Goal: Information Seeking & Learning: Understand process/instructions

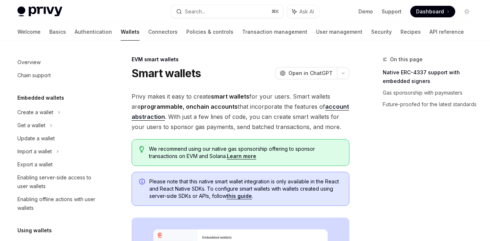
scroll to position [169, 0]
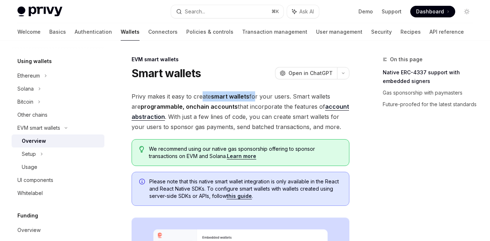
drag, startPoint x: 201, startPoint y: 96, endPoint x: 253, endPoint y: 95, distance: 52.9
click at [253, 95] on span "Privy makes it easy to create smart wallets for your users. Smart wallets are p…" at bounding box center [240, 111] width 218 height 41
drag, startPoint x: 182, startPoint y: 108, endPoint x: 224, endPoint y: 108, distance: 41.3
click at [224, 108] on strong "programmable, onchain accounts" at bounding box center [188, 106] width 97 height 7
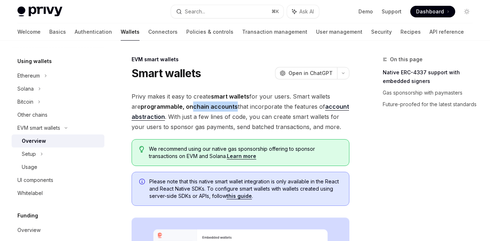
click at [224, 108] on strong "programmable, onchain accounts" at bounding box center [188, 106] width 97 height 7
drag, startPoint x: 232, startPoint y: 106, endPoint x: 276, endPoint y: 106, distance: 43.4
click at [276, 106] on span "Privy makes it easy to create smart wallets for your users. Smart wallets are p…" at bounding box center [240, 111] width 218 height 41
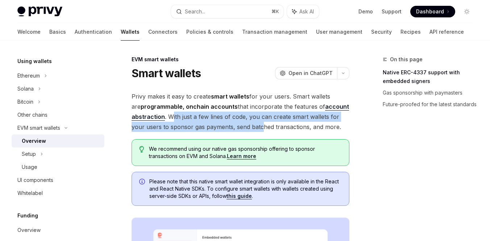
drag, startPoint x: 171, startPoint y: 116, endPoint x: 249, endPoint y: 122, distance: 77.7
click at [249, 122] on span "Privy makes it easy to create smart wallets for your users. Smart wallets are p…" at bounding box center [240, 111] width 218 height 41
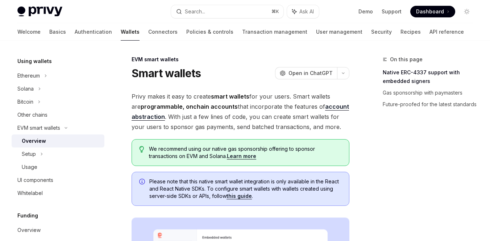
drag, startPoint x: 252, startPoint y: 115, endPoint x: 282, endPoint y: 123, distance: 31.0
click at [281, 123] on span "Privy makes it easy to create smart wallets for your users. Smart wallets are p…" at bounding box center [240, 111] width 218 height 41
click at [282, 123] on span "Privy makes it easy to create smart wallets for your users. Smart wallets are p…" at bounding box center [240, 111] width 218 height 41
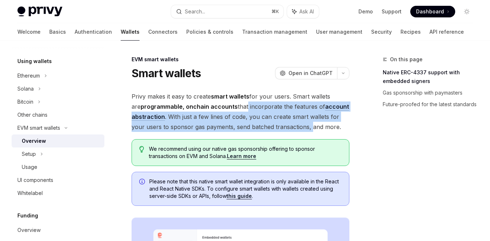
drag, startPoint x: 297, startPoint y: 126, endPoint x: 235, endPoint y: 108, distance: 64.5
click at [235, 108] on span "Privy makes it easy to create smart wallets for your users. Smart wallets are p…" at bounding box center [240, 111] width 218 height 41
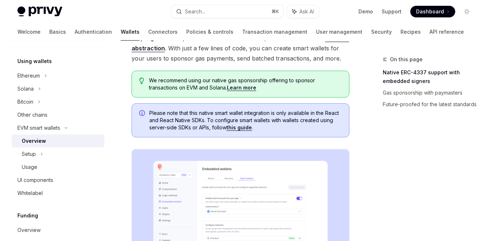
scroll to position [78, 0]
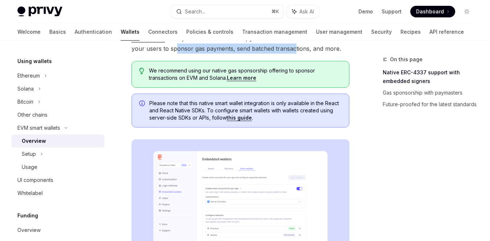
drag, startPoint x: 161, startPoint y: 48, endPoint x: 279, endPoint y: 50, distance: 117.7
click at [279, 50] on span "Privy makes it easy to create smart wallets for your users. Smart wallets are p…" at bounding box center [240, 33] width 218 height 41
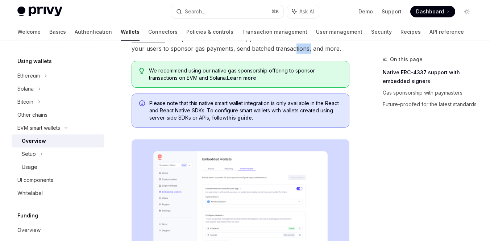
drag, startPoint x: 280, startPoint y: 50, endPoint x: 302, endPoint y: 50, distance: 22.4
click at [300, 50] on span "Privy makes it easy to create smart wallets for your users. Smart wallets are p…" at bounding box center [240, 33] width 218 height 41
click at [302, 50] on span "Privy makes it easy to create smart wallets for your users. Smart wallets are p…" at bounding box center [240, 33] width 218 height 41
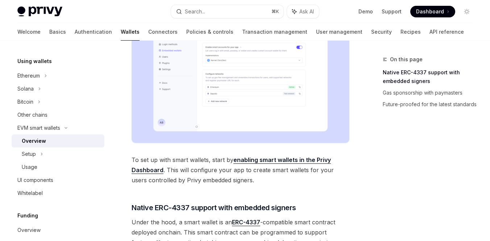
scroll to position [224, 0]
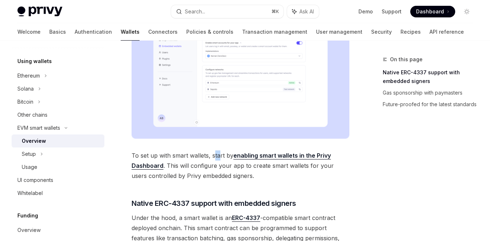
drag, startPoint x: 213, startPoint y: 156, endPoint x: 218, endPoint y: 160, distance: 5.9
click at [218, 160] on span "To set up with smart wallets, start by enabling smart wallets in the Privy Dash…" at bounding box center [240, 165] width 218 height 30
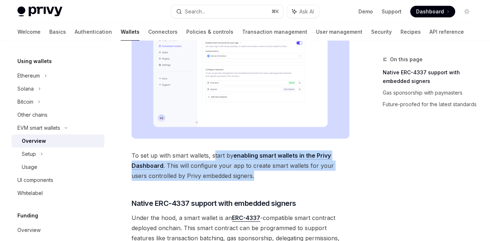
drag, startPoint x: 215, startPoint y: 154, endPoint x: 238, endPoint y: 174, distance: 30.2
click at [238, 174] on span "To set up with smart wallets, start by enabling smart wallets in the Privy Dash…" at bounding box center [240, 165] width 218 height 30
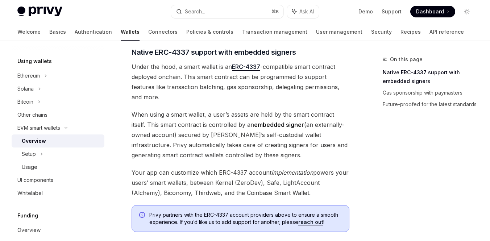
scroll to position [362, 0]
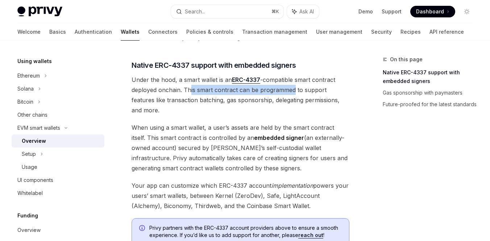
drag, startPoint x: 189, startPoint y: 89, endPoint x: 294, endPoint y: 93, distance: 104.7
click at [294, 93] on span "Under the hood, a smart wallet is an ERC-4337 -compatible smart contract deploy…" at bounding box center [240, 95] width 218 height 41
drag, startPoint x: 266, startPoint y: 91, endPoint x: 293, endPoint y: 97, distance: 28.0
click at [292, 96] on span "Under the hood, a smart wallet is an ERC-4337 -compatible smart contract deploy…" at bounding box center [240, 95] width 218 height 41
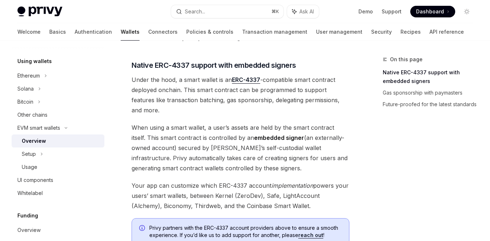
click at [293, 97] on span "Under the hood, a smart wallet is an ERC-4337 -compatible smart contract deploy…" at bounding box center [240, 95] width 218 height 41
drag, startPoint x: 296, startPoint y: 89, endPoint x: 337, endPoint y: 93, distance: 41.5
click at [337, 93] on span "Under the hood, a smart wallet is an ERC-4337 -compatible smart contract deploy…" at bounding box center [240, 95] width 218 height 41
drag, startPoint x: 179, startPoint y: 101, endPoint x: 243, endPoint y: 104, distance: 63.8
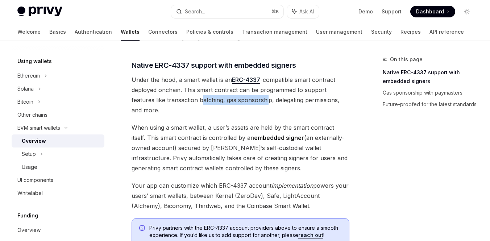
click at [243, 104] on span "Under the hood, a smart wallet is an ERC-4337 -compatible smart contract deploy…" at bounding box center [240, 95] width 218 height 41
drag, startPoint x: 213, startPoint y: 102, endPoint x: 294, endPoint y: 104, distance: 81.5
click at [294, 104] on span "Under the hood, a smart wallet is an ERC-4337 -compatible smart contract deploy…" at bounding box center [240, 95] width 218 height 41
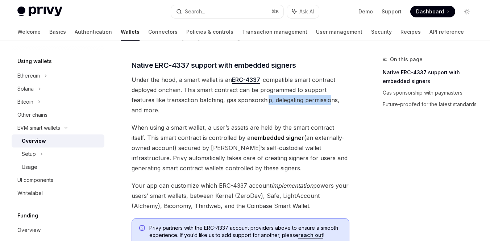
drag, startPoint x: 245, startPoint y: 101, endPoint x: 307, endPoint y: 102, distance: 62.3
click at [307, 102] on span "Under the hood, a smart wallet is an ERC-4337 -compatible smart contract deploy…" at bounding box center [240, 95] width 218 height 41
drag, startPoint x: 176, startPoint y: 119, endPoint x: 210, endPoint y: 120, distance: 34.1
click at [209, 122] on span "When using a smart wallet, a user’s assets are held by the smart contract itsel…" at bounding box center [240, 147] width 218 height 51
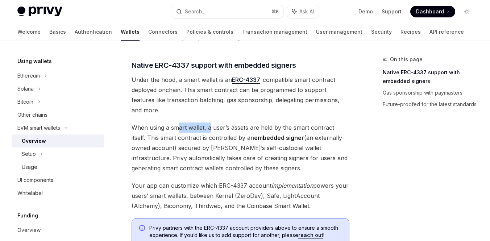
click at [210, 122] on span "When using a smart wallet, a user’s assets are held by the smart contract itsel…" at bounding box center [240, 147] width 218 height 51
drag, startPoint x: 216, startPoint y: 117, endPoint x: 252, endPoint y: 120, distance: 35.6
click at [251, 122] on span "When using a smart wallet, a user’s assets are held by the smart contract itsel…" at bounding box center [240, 147] width 218 height 51
click at [252, 122] on span "When using a smart wallet, a user’s assets are held by the smart contract itsel…" at bounding box center [240, 147] width 218 height 51
drag, startPoint x: 239, startPoint y: 120, endPoint x: 318, endPoint y: 118, distance: 79.3
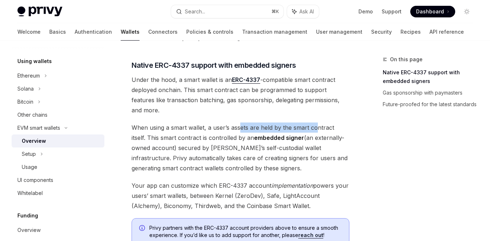
click at [318, 122] on span "When using a smart wallet, a user’s assets are held by the smart contract itsel…" at bounding box center [240, 147] width 218 height 51
drag, startPoint x: 341, startPoint y: 118, endPoint x: 246, endPoint y: 117, distance: 95.2
click at [246, 122] on span "When using a smart wallet, a user’s assets are held by the smart contract itsel…" at bounding box center [240, 147] width 218 height 51
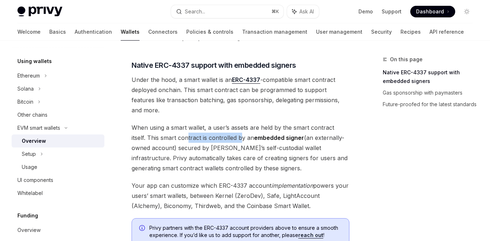
drag, startPoint x: 172, startPoint y: 125, endPoint x: 228, endPoint y: 128, distance: 56.9
click at [228, 128] on span "When using a smart wallet, a user’s assets are held by the smart contract itsel…" at bounding box center [240, 147] width 218 height 51
drag, startPoint x: 228, startPoint y: 128, endPoint x: 272, endPoint y: 131, distance: 44.3
click at [272, 131] on span "When using a smart wallet, a user’s assets are held by the smart contract itsel…" at bounding box center [240, 147] width 218 height 51
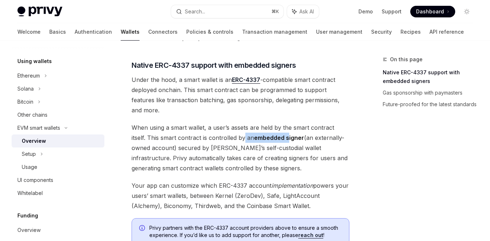
click at [272, 131] on span "When using a smart wallet, a user’s assets are held by the smart contract itsel…" at bounding box center [240, 147] width 218 height 51
drag, startPoint x: 296, startPoint y: 129, endPoint x: 319, endPoint y: 133, distance: 23.1
click at [319, 133] on span "When using a smart wallet, a user’s assets are held by the smart contract itsel…" at bounding box center [240, 147] width 218 height 51
drag, startPoint x: 303, startPoint y: 128, endPoint x: 345, endPoint y: 129, distance: 42.0
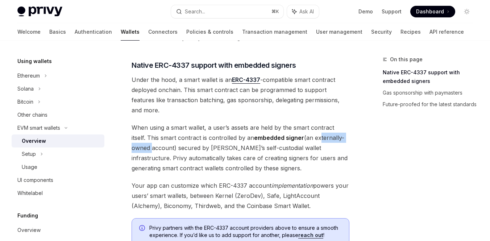
click at [345, 129] on span "When using a smart wallet, a user’s assets are held by the smart contract itsel…" at bounding box center [240, 147] width 218 height 51
drag, startPoint x: 162, startPoint y: 139, endPoint x: 207, endPoint y: 137, distance: 45.3
click at [207, 137] on span "When using a smart wallet, a user’s assets are held by the smart contract itsel…" at bounding box center [240, 147] width 218 height 51
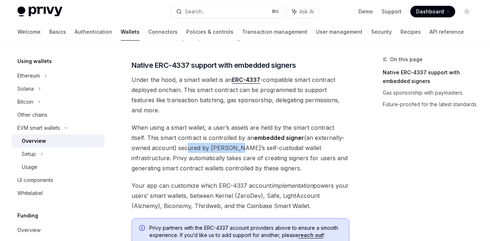
drag, startPoint x: 163, startPoint y: 137, endPoint x: 210, endPoint y: 138, distance: 47.1
click at [210, 138] on span "When using a smart wallet, a user’s assets are held by the smart contract itsel…" at bounding box center [240, 147] width 218 height 51
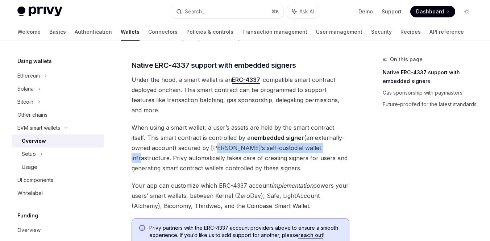
drag, startPoint x: 193, startPoint y: 135, endPoint x: 293, endPoint y: 138, distance: 100.3
click at [293, 138] on span "When using a smart wallet, a user’s assets are held by the smart contract itsel…" at bounding box center [240, 147] width 218 height 51
drag, startPoint x: 305, startPoint y: 133, endPoint x: 190, endPoint y: 133, distance: 114.8
click at [190, 133] on span "When using a smart wallet, a user’s assets are held by the smart contract itsel…" at bounding box center [240, 147] width 218 height 51
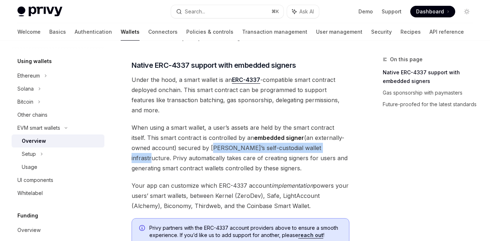
click at [190, 133] on span "When using a smart wallet, a user’s assets are held by the smart contract itsel…" at bounding box center [240, 147] width 218 height 51
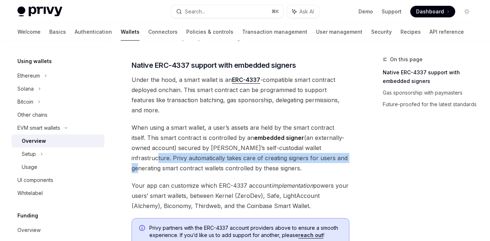
drag, startPoint x: 308, startPoint y: 137, endPoint x: 316, endPoint y: 147, distance: 12.9
click at [316, 147] on span "When using a smart wallet, a user’s assets are held by the smart contract itsel…" at bounding box center [240, 147] width 218 height 51
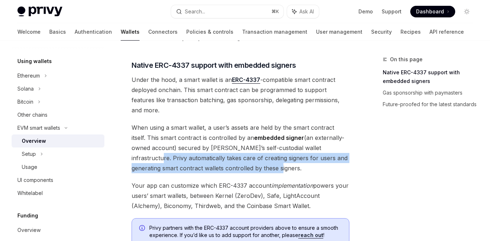
drag, startPoint x: 313, startPoint y: 140, endPoint x: 313, endPoint y: 154, distance: 14.5
click at [313, 154] on span "When using a smart wallet, a user’s assets are held by the smart contract itsel…" at bounding box center [240, 147] width 218 height 51
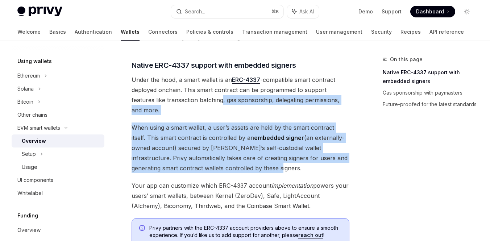
drag, startPoint x: 285, startPoint y: 153, endPoint x: 194, endPoint y: 98, distance: 106.4
click at [196, 100] on div "Privy makes it easy to create smart wallets for your users. Smart wallets are p…" at bounding box center [240, 70] width 218 height 680
click at [194, 98] on span "Under the hood, a smart wallet is an ERC-4337 -compatible smart contract deploy…" at bounding box center [240, 95] width 218 height 41
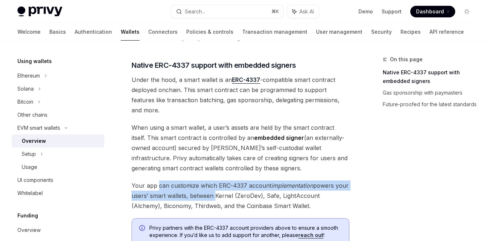
drag, startPoint x: 159, startPoint y: 173, endPoint x: 211, endPoint y: 181, distance: 53.4
click at [211, 181] on span "Your app can customize which ERC-4337 account implementation powers your users’…" at bounding box center [240, 195] width 218 height 30
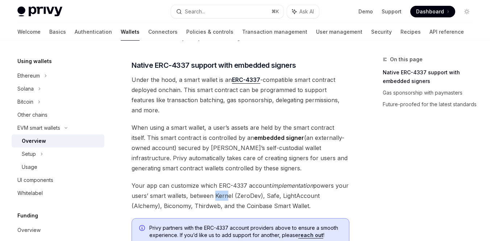
drag, startPoint x: 211, startPoint y: 181, endPoint x: 225, endPoint y: 186, distance: 14.7
click at [224, 185] on span "Your app can customize which ERC-4337 account implementation powers your users’…" at bounding box center [240, 195] width 218 height 30
click at [225, 186] on span "Your app can customize which ERC-4337 account implementation powers your users’…" at bounding box center [240, 195] width 218 height 30
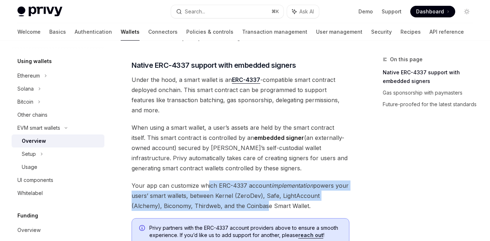
drag, startPoint x: 234, startPoint y: 191, endPoint x: 206, endPoint y: 172, distance: 33.4
click at [206, 180] on span "Your app can customize which ERC-4337 account implementation powers your users’…" at bounding box center [240, 195] width 218 height 30
drag, startPoint x: 186, startPoint y: 174, endPoint x: 238, endPoint y: 195, distance: 56.3
click at [238, 195] on span "Your app can customize which ERC-4337 account implementation powers your users’…" at bounding box center [240, 195] width 218 height 30
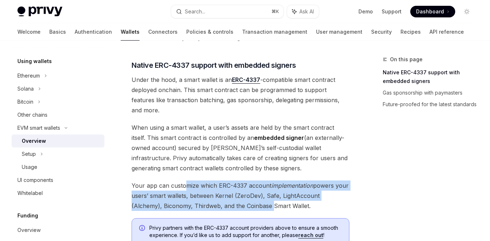
click at [238, 195] on span "Your app can customize which ERC-4337 account implementation powers your users’…" at bounding box center [240, 195] width 218 height 30
drag, startPoint x: 252, startPoint y: 195, endPoint x: 203, endPoint y: 177, distance: 51.9
click at [203, 180] on span "Your app can customize which ERC-4337 account implementation powers your users’…" at bounding box center [240, 195] width 218 height 30
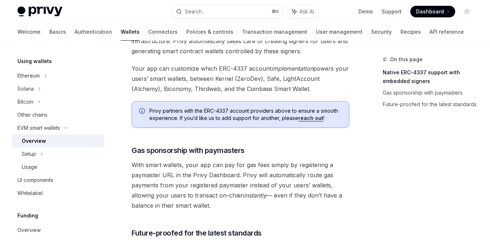
scroll to position [482, 0]
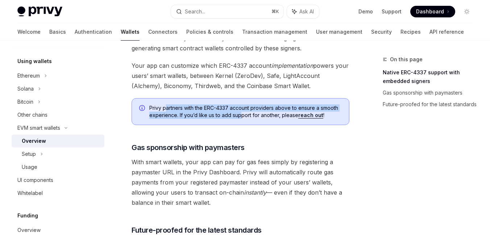
drag, startPoint x: 166, startPoint y: 96, endPoint x: 239, endPoint y: 106, distance: 73.9
click at [239, 106] on span "Privy partners with the ERC-4337 account providers above to ensure a smooth exp…" at bounding box center [245, 111] width 192 height 14
drag, startPoint x: 238, startPoint y: 95, endPoint x: 251, endPoint y: 105, distance: 16.8
click at [251, 105] on span "Privy partners with the ERC-4337 account providers above to ensure a smooth exp…" at bounding box center [245, 111] width 192 height 14
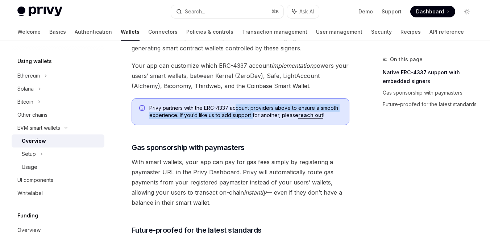
click at [252, 106] on span "Privy partners with the ERC-4337 account providers above to ensure a smooth exp…" at bounding box center [245, 111] width 192 height 14
drag, startPoint x: 259, startPoint y: 102, endPoint x: 232, endPoint y: 92, distance: 28.1
click at [234, 98] on div "Privy partners with the ERC-4337 account providers above to ensure a smooth exp…" at bounding box center [240, 111] width 218 height 27
click at [232, 98] on div "Privy partners with the ERC-4337 account providers above to ensure a smooth exp…" at bounding box center [240, 111] width 218 height 27
drag, startPoint x: 209, startPoint y: 95, endPoint x: 225, endPoint y: 104, distance: 17.8
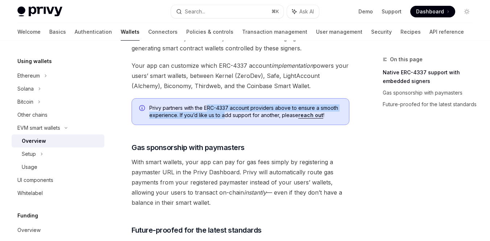
click at [224, 104] on span "Privy partners with the ERC-4337 account providers above to ensure a smooth exp…" at bounding box center [245, 111] width 192 height 14
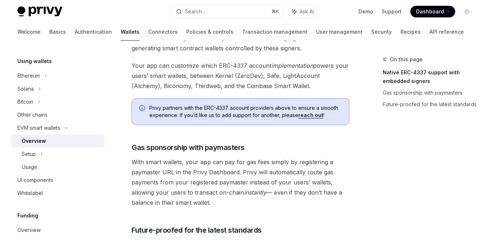
click at [225, 104] on span "Privy partners with the ERC-4337 account providers above to ensure a smooth exp…" at bounding box center [245, 111] width 192 height 14
drag
click at [261, 108] on span "Privy partners with the ERC-4337 account providers above to ensure a smooth exp…" at bounding box center [245, 111] width 192 height 14
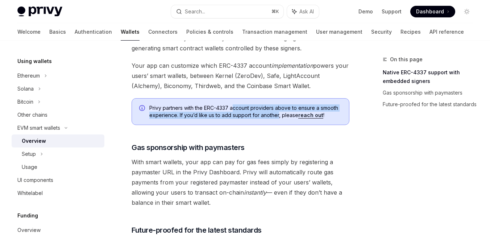
click at [230, 104] on span "Privy partners with the ERC-4337 account providers above to ensure a smooth exp…" at bounding box center [245, 111] width 192 height 14
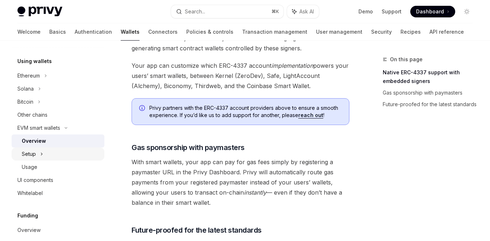
click at [35, 154] on div "Setup" at bounding box center [29, 154] width 14 height 9
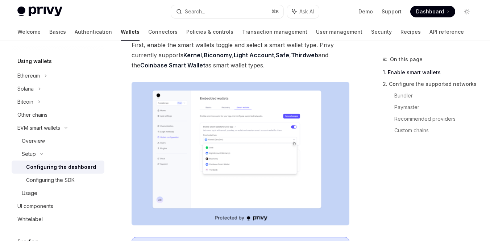
scroll to position [125, 0]
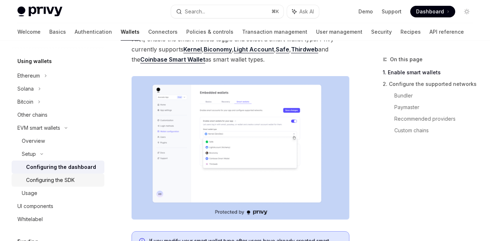
click at [66, 176] on div "Configuring the SDK" at bounding box center [50, 180] width 49 height 9
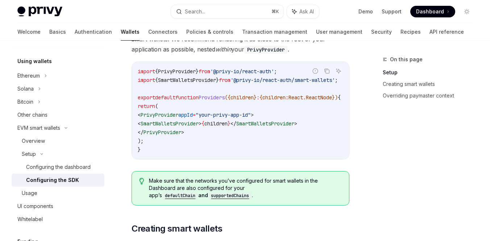
scroll to position [294, 0]
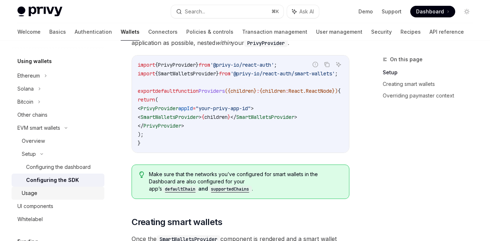
click at [47, 192] on div "Usage" at bounding box center [61, 193] width 78 height 9
type textarea "*"
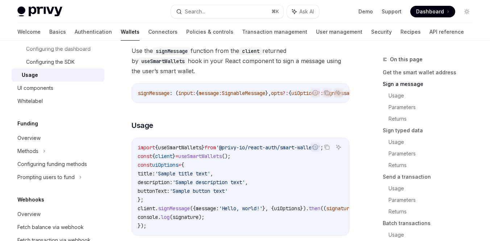
scroll to position [289, 0]
